Goal: Information Seeking & Learning: Learn about a topic

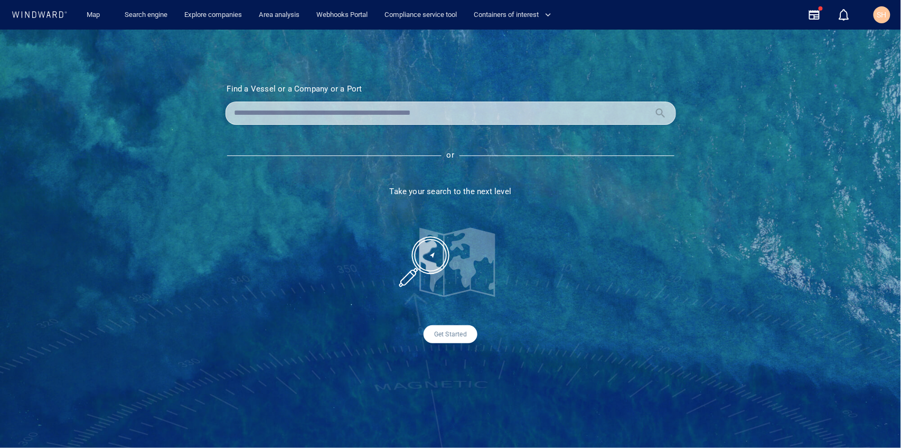
click at [320, 111] on input "text" at bounding box center [443, 113] width 416 height 16
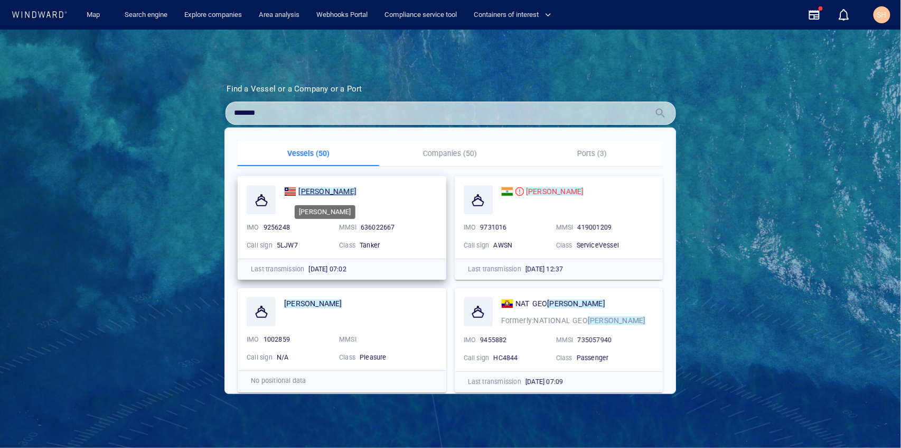
type input "*******"
click at [307, 194] on mark "[PERSON_NAME]" at bounding box center [328, 191] width 58 height 8
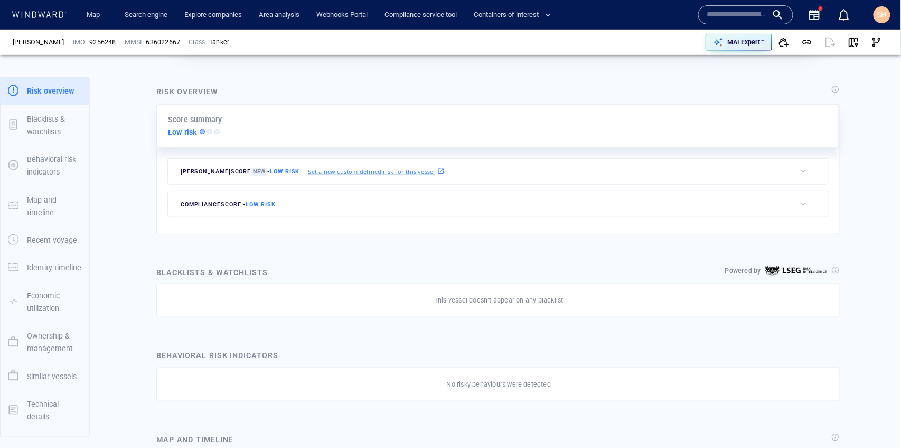
scroll to position [352, 0]
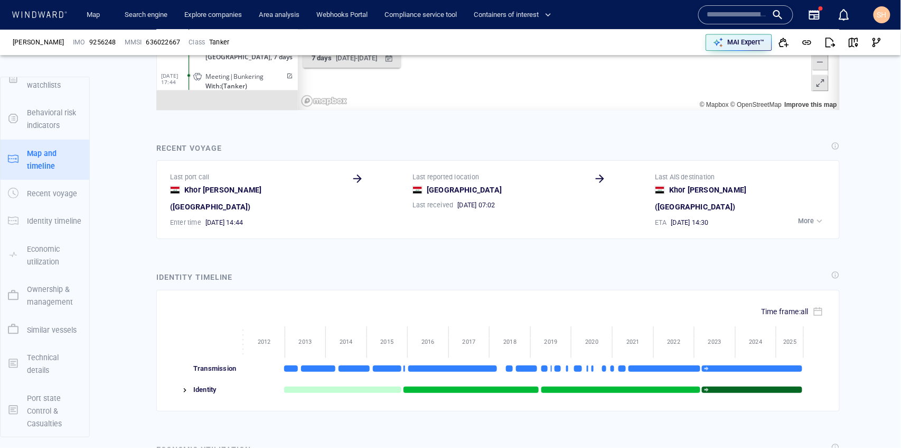
scroll to position [6025, 0]
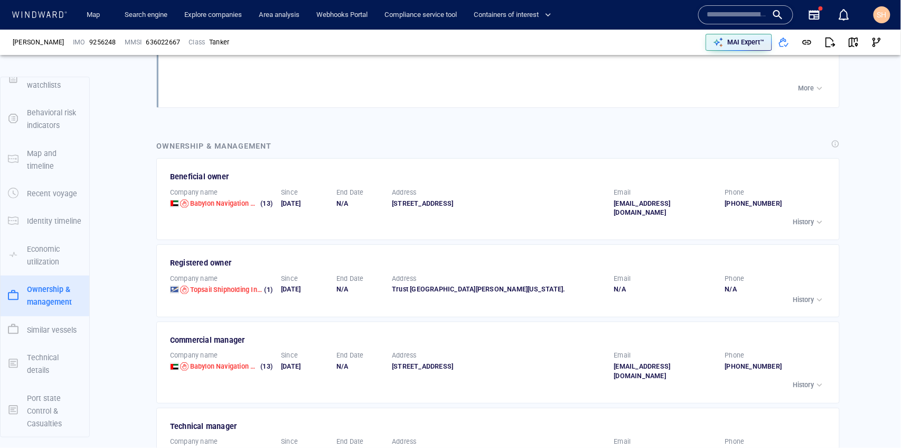
scroll to position [1479, 0]
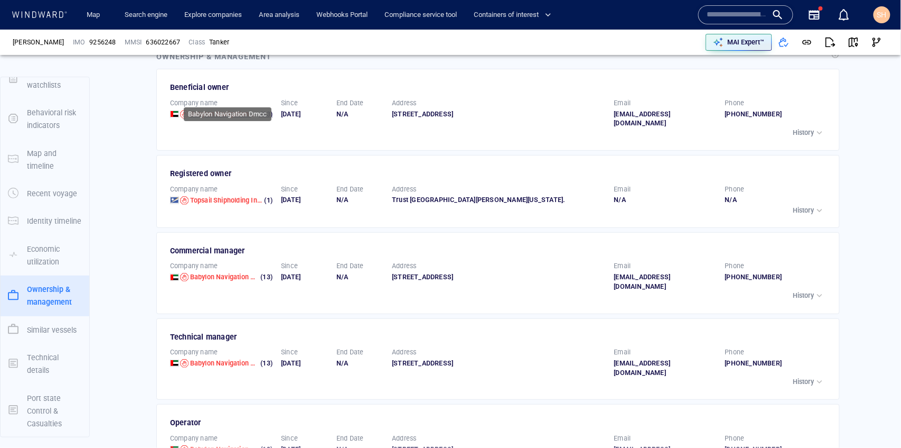
click at [238, 110] on span "Babylon Navigation Dmcc" at bounding box center [229, 114] width 79 height 8
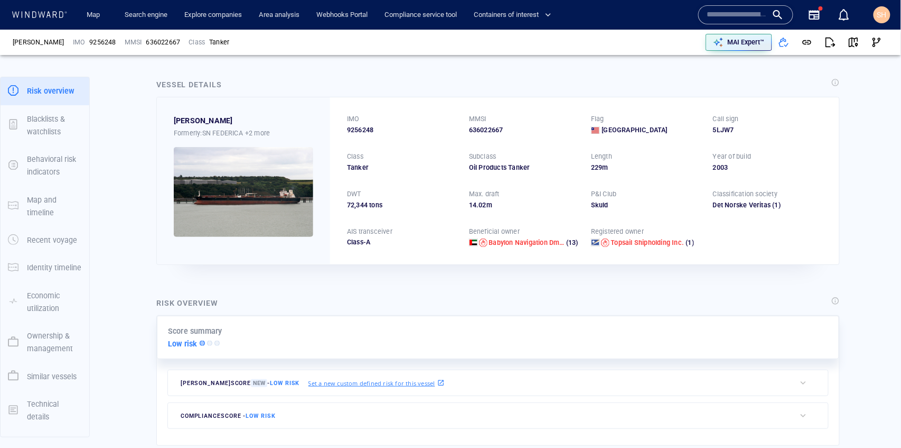
scroll to position [0, 0]
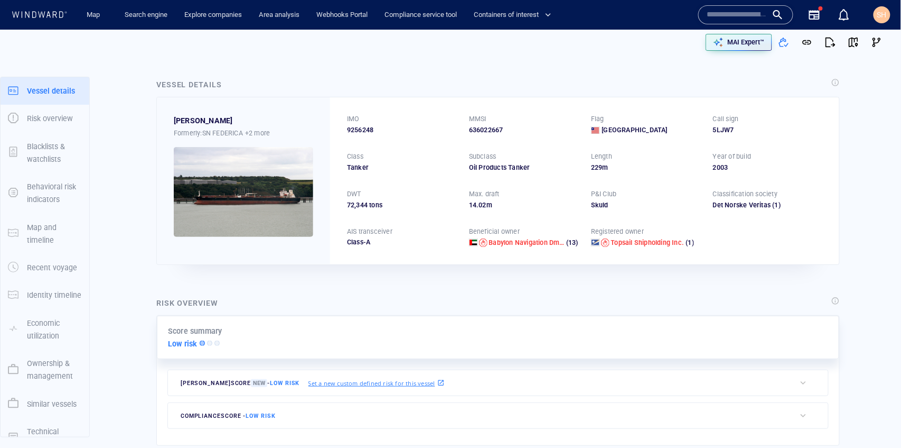
click at [368, 126] on span "9256248" at bounding box center [360, 130] width 26 height 10
copy span "9256248"
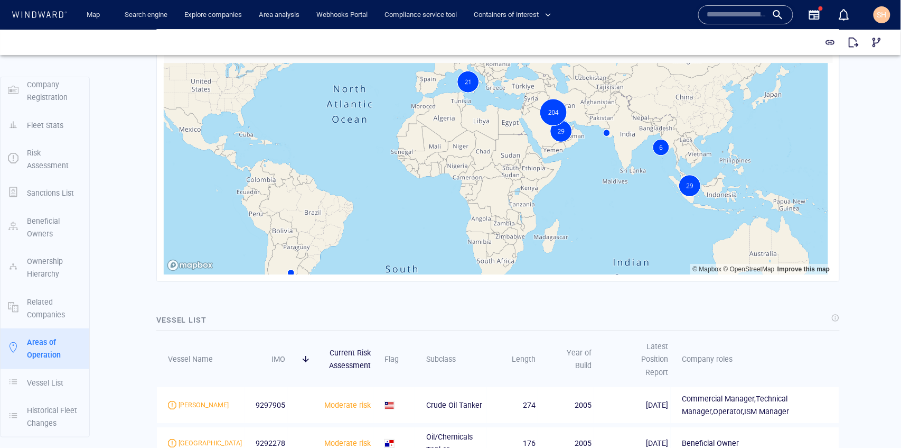
scroll to position [1233, 0]
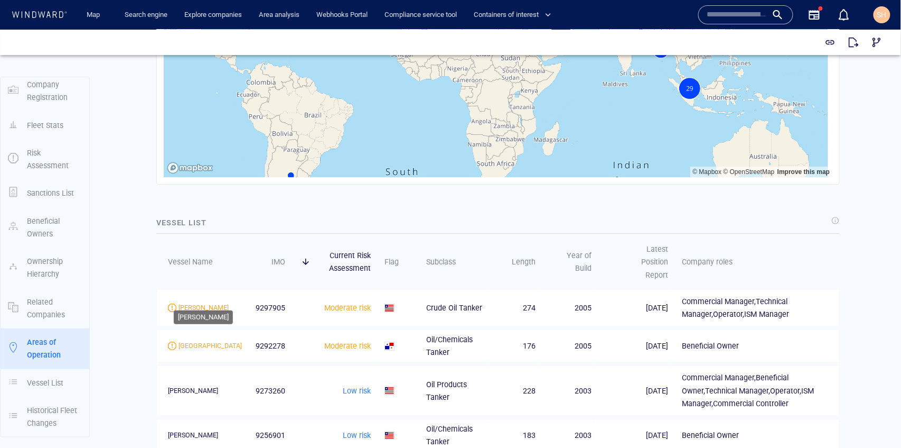
click at [197, 302] on div "[PERSON_NAME]" at bounding box center [204, 307] width 50 height 10
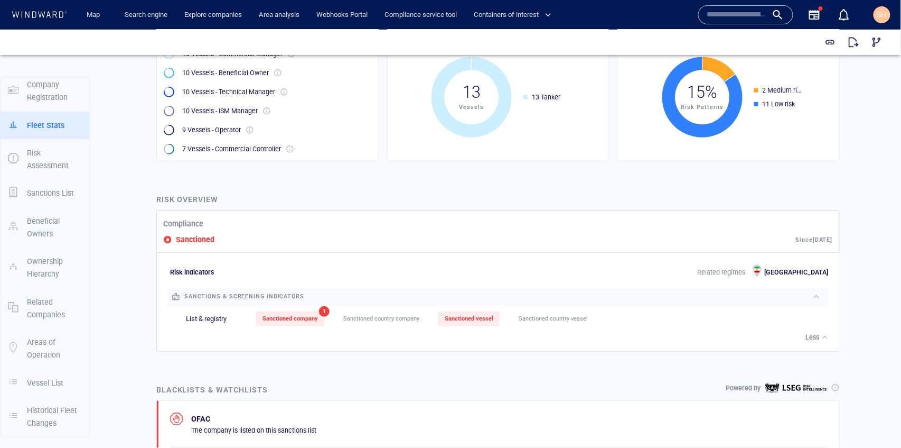
scroll to position [211, 0]
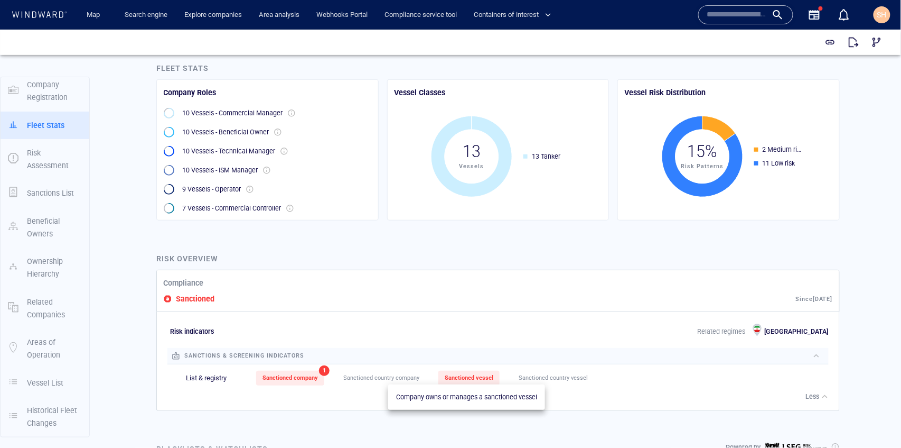
click at [477, 378] on span "Sanctioned vessel" at bounding box center [469, 377] width 49 height 7
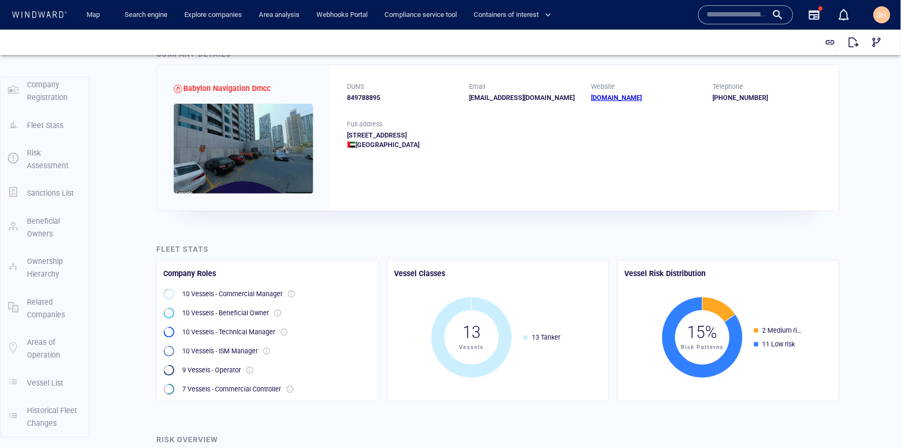
scroll to position [0, 0]
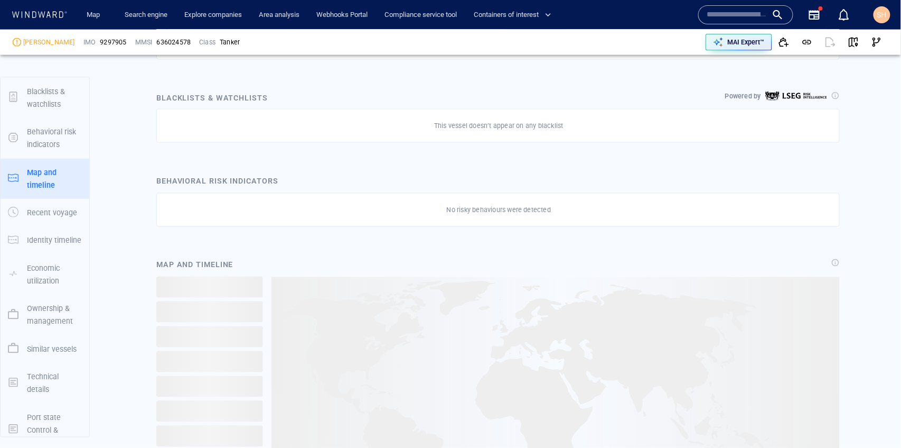
scroll to position [74, 0]
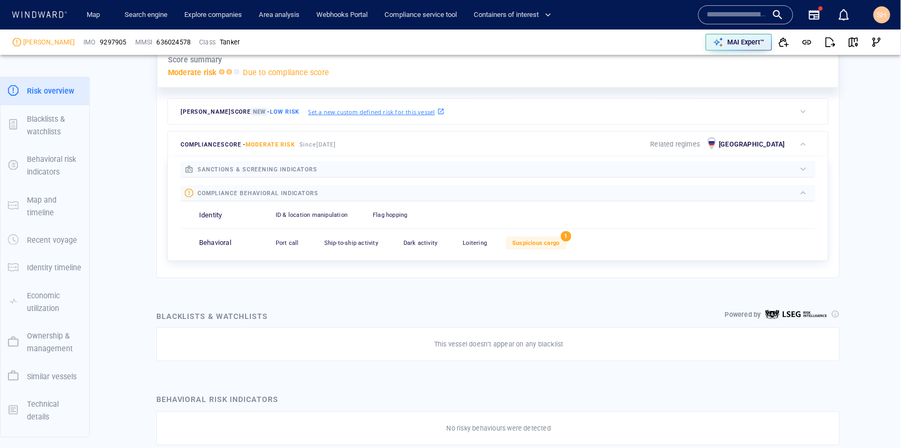
scroll to position [317, 0]
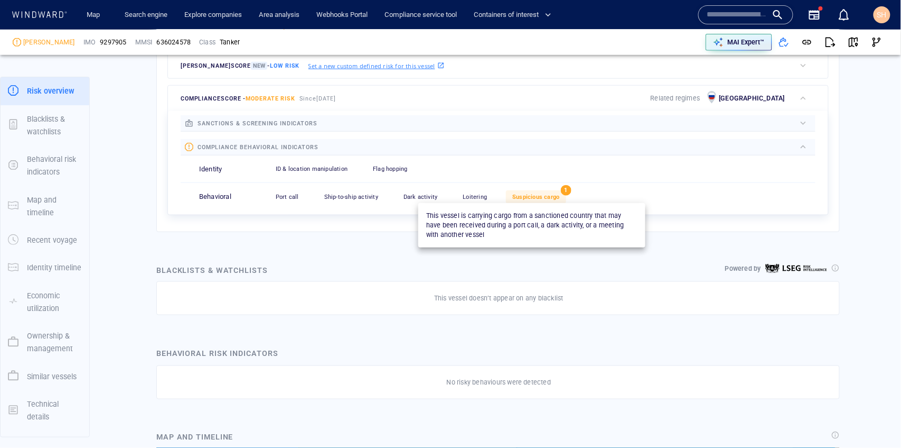
click at [545, 198] on span "Suspicious cargo" at bounding box center [536, 196] width 47 height 7
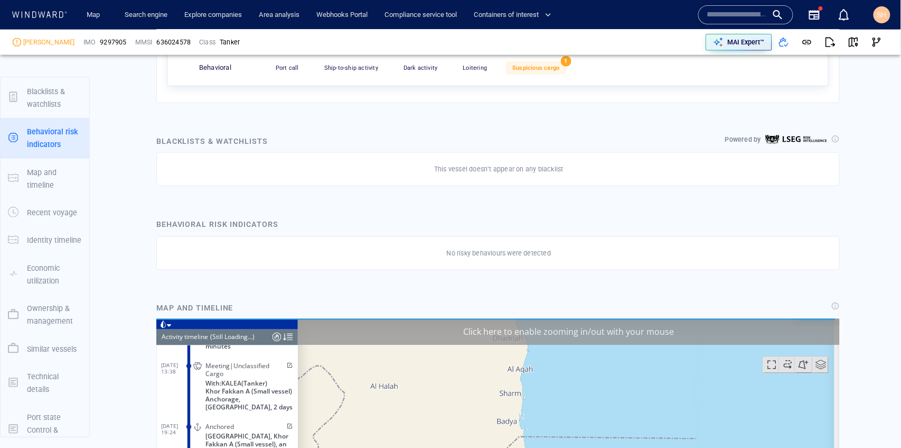
scroll to position [74, 0]
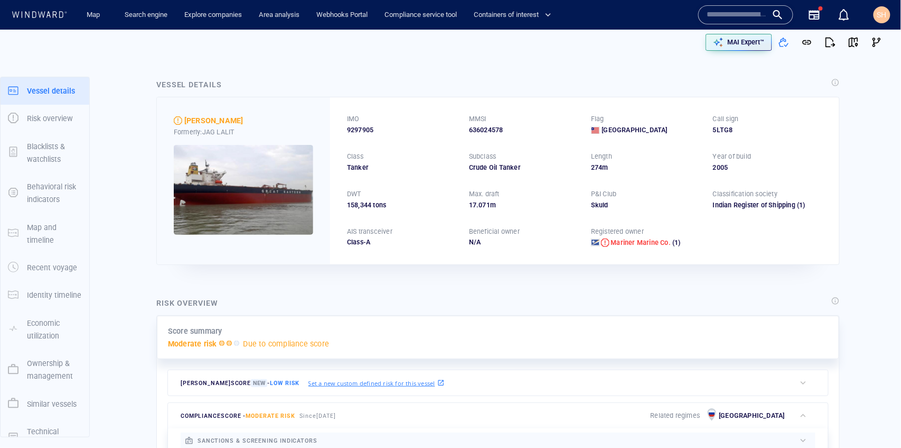
click at [363, 127] on span "9297905" at bounding box center [360, 130] width 26 height 10
copy span "9297905"
